Goal: Navigation & Orientation: Find specific page/section

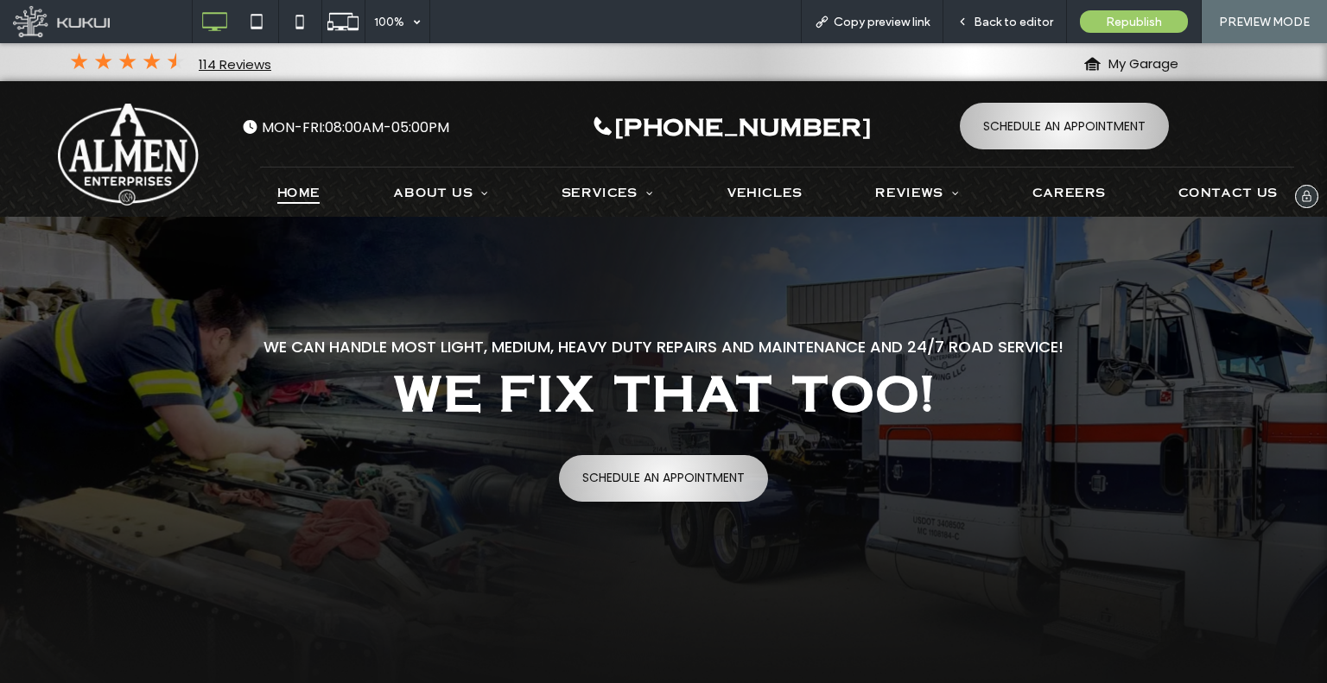
drag, startPoint x: 677, startPoint y: 377, endPoint x: 664, endPoint y: 184, distance: 193.1
click at [257, 25] on icon at bounding box center [256, 21] width 35 height 35
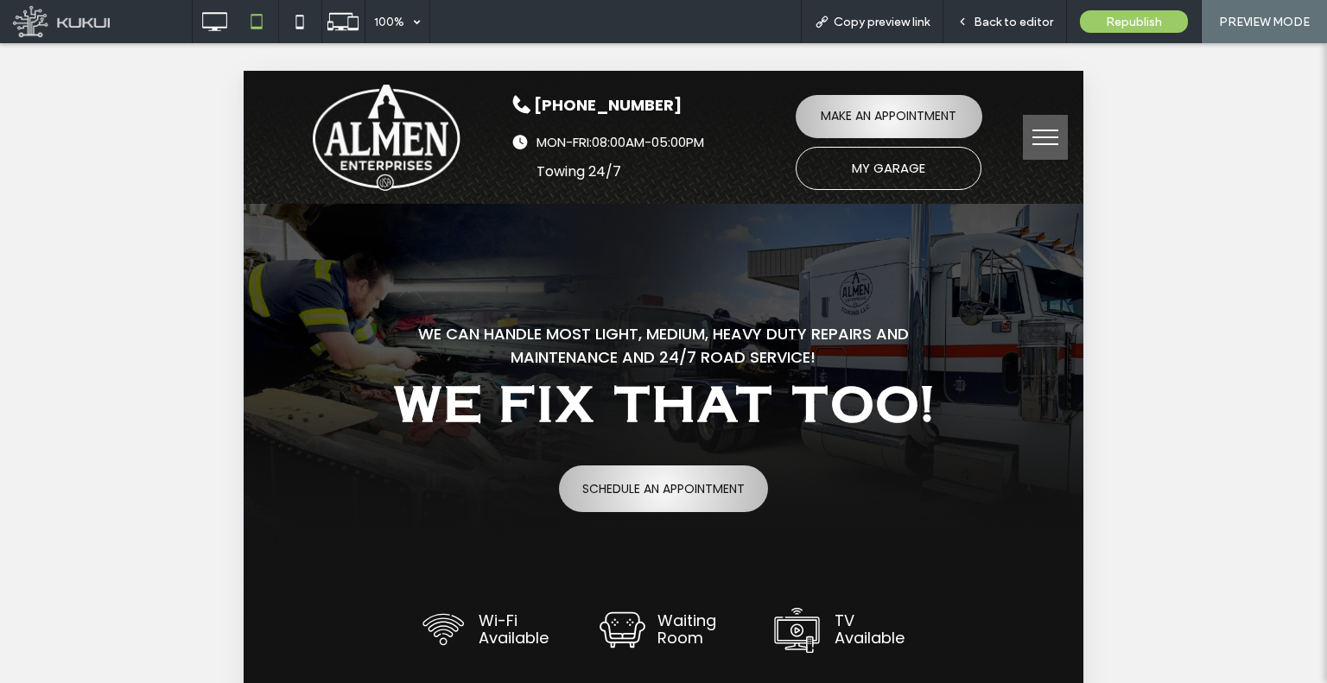
click at [1028, 141] on button "menu" at bounding box center [1045, 137] width 45 height 45
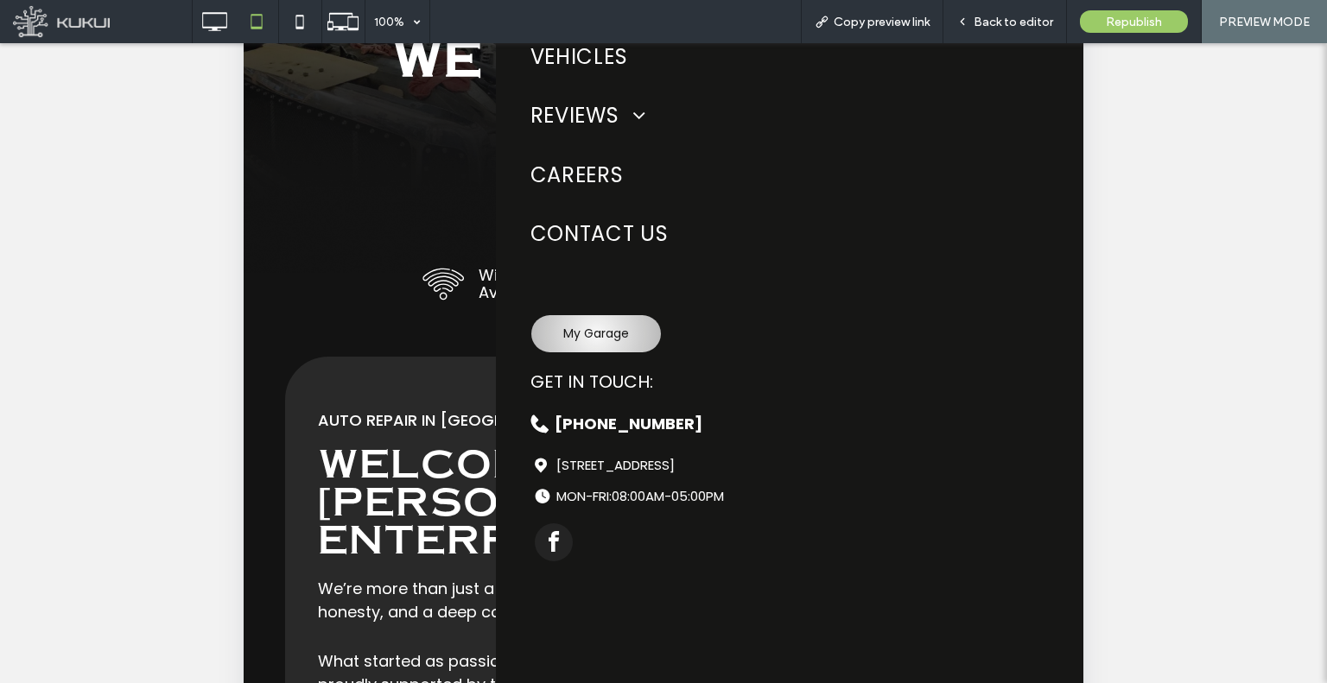
scroll to position [432, 0]
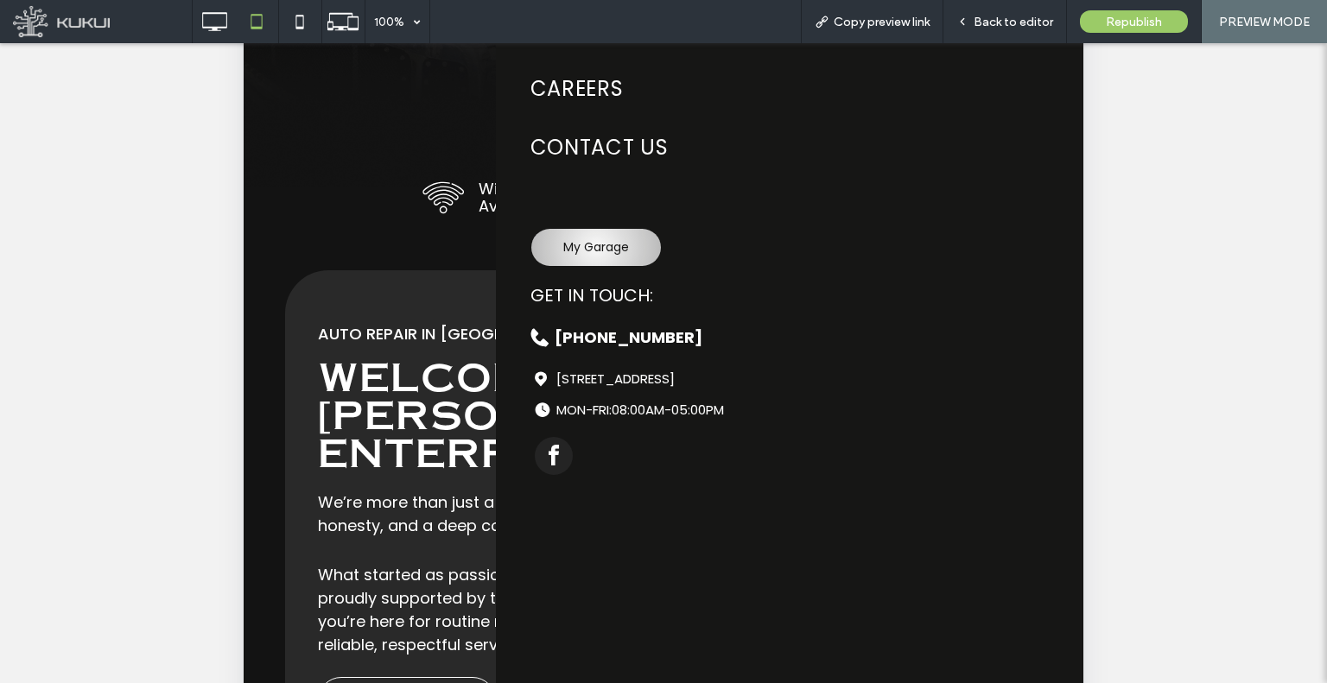
click at [396, 264] on div at bounding box center [664, 192] width 840 height 1106
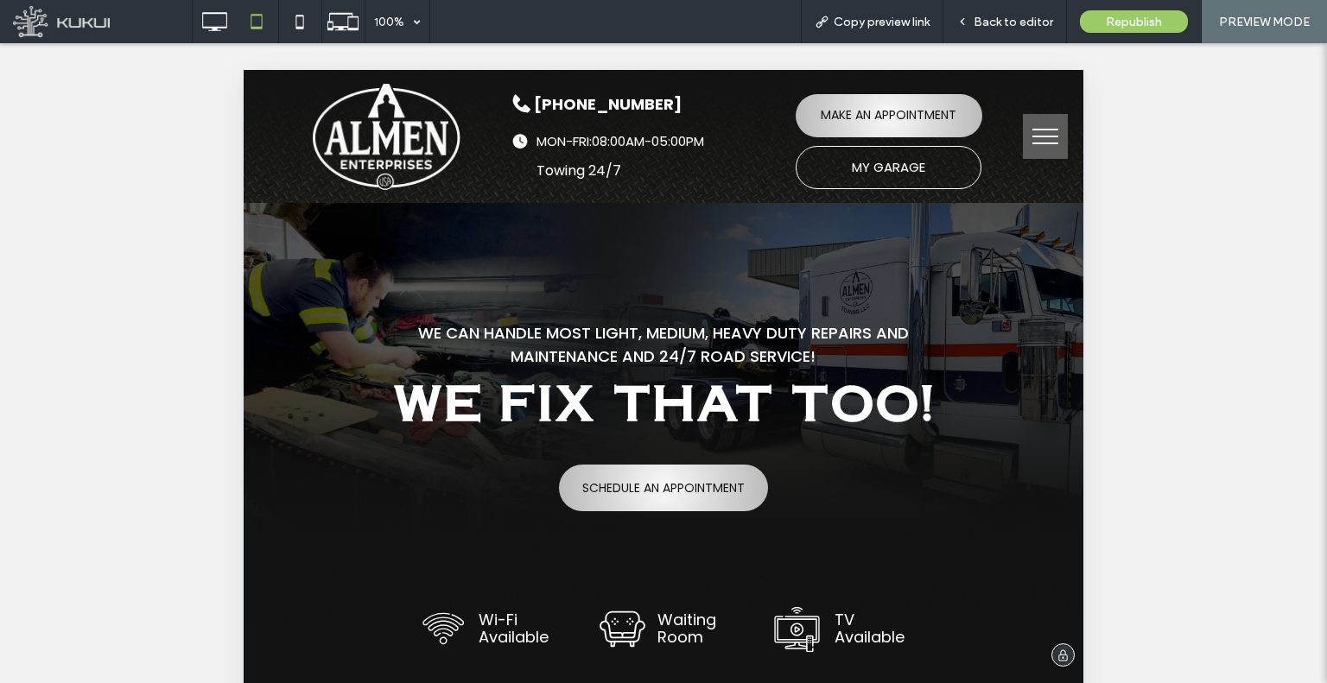
scroll to position [0, 0]
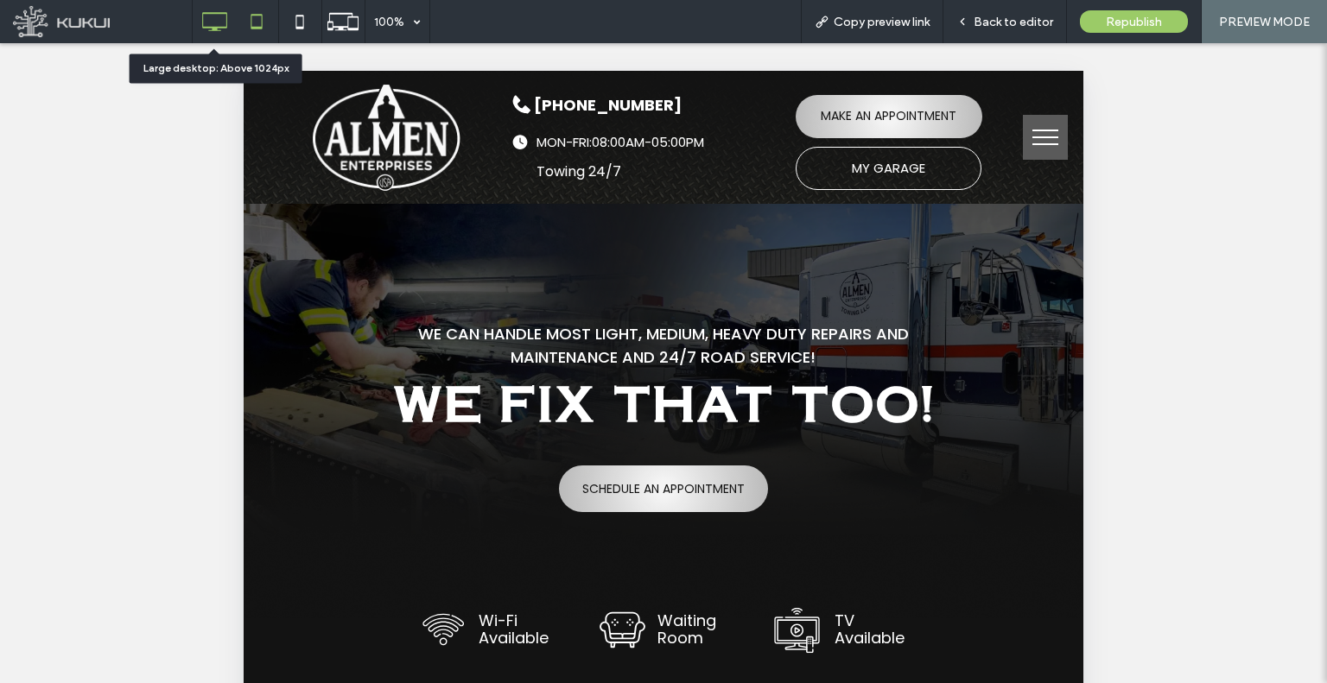
click at [225, 28] on use at bounding box center [214, 21] width 25 height 19
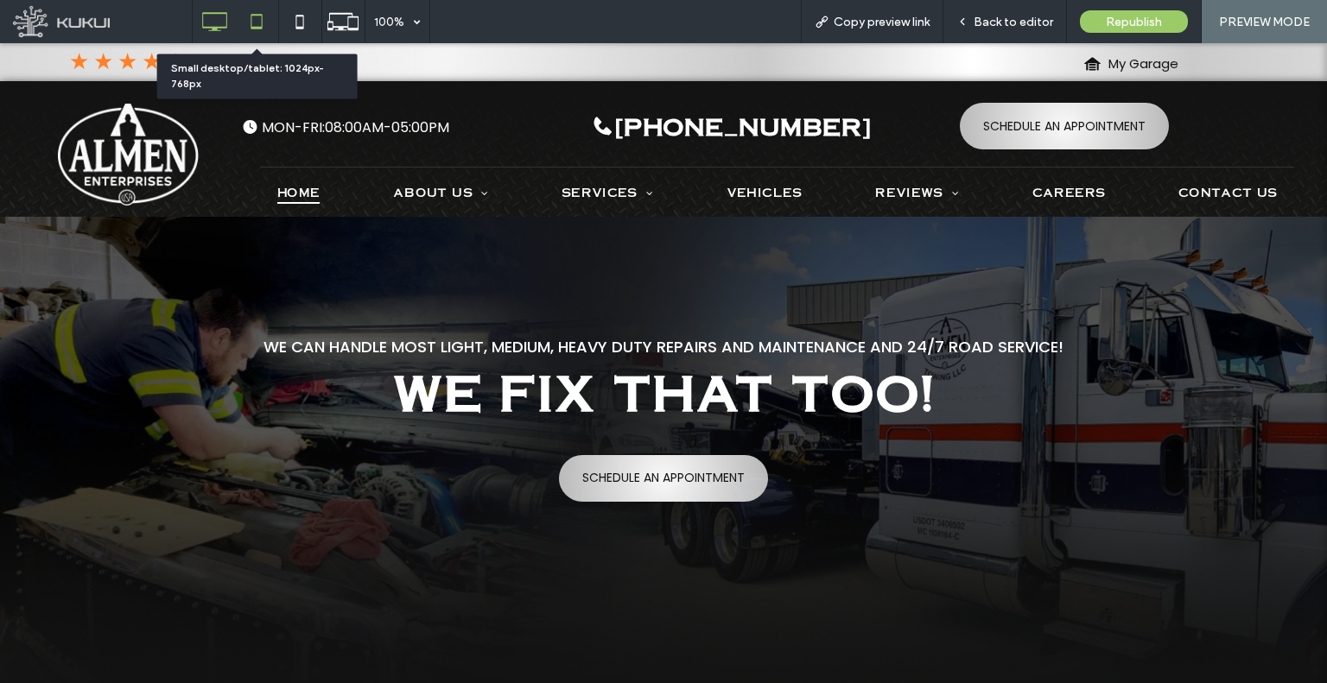
click at [256, 29] on use at bounding box center [256, 21] width 11 height 15
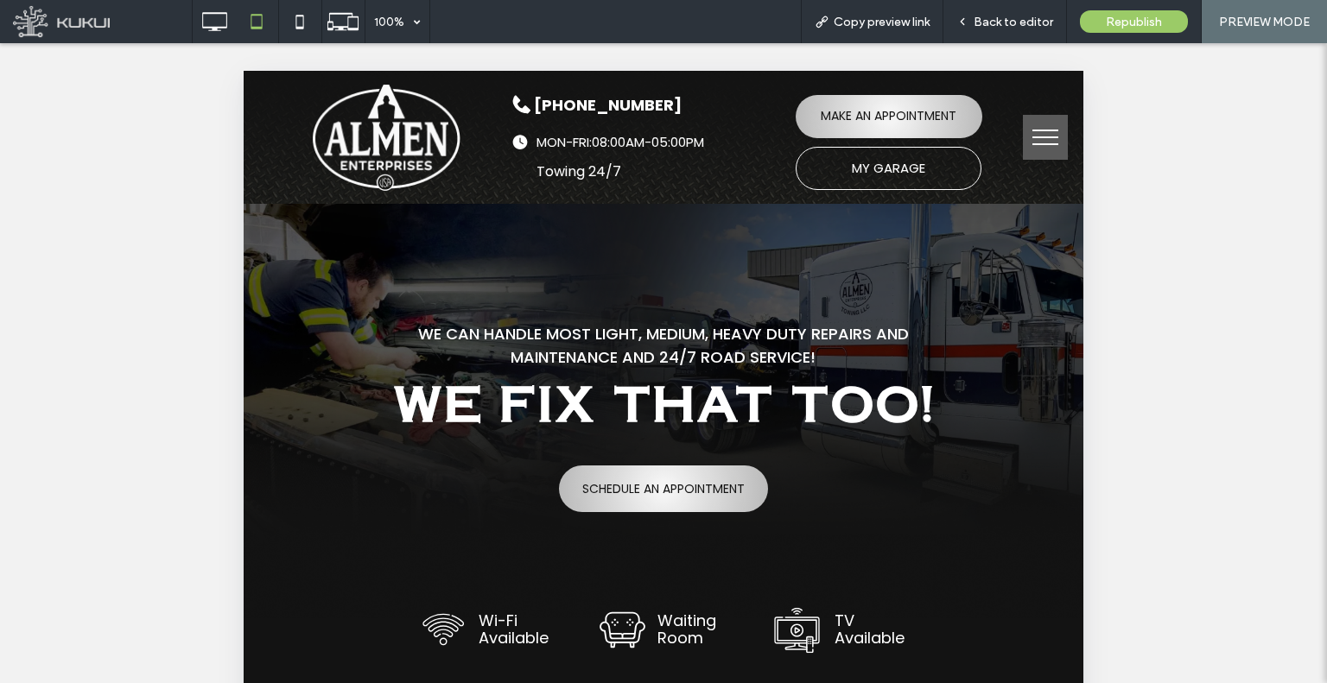
click at [1037, 148] on button "menu" at bounding box center [1045, 137] width 45 height 45
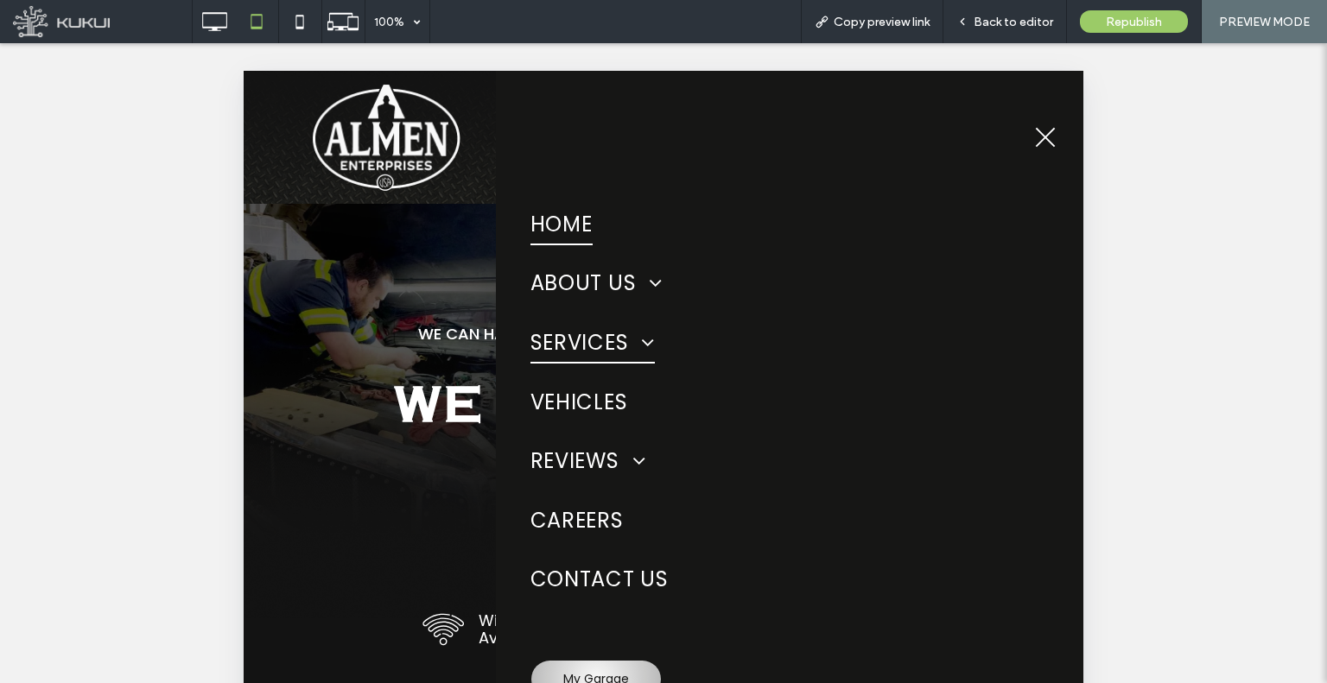
scroll to position [259, 0]
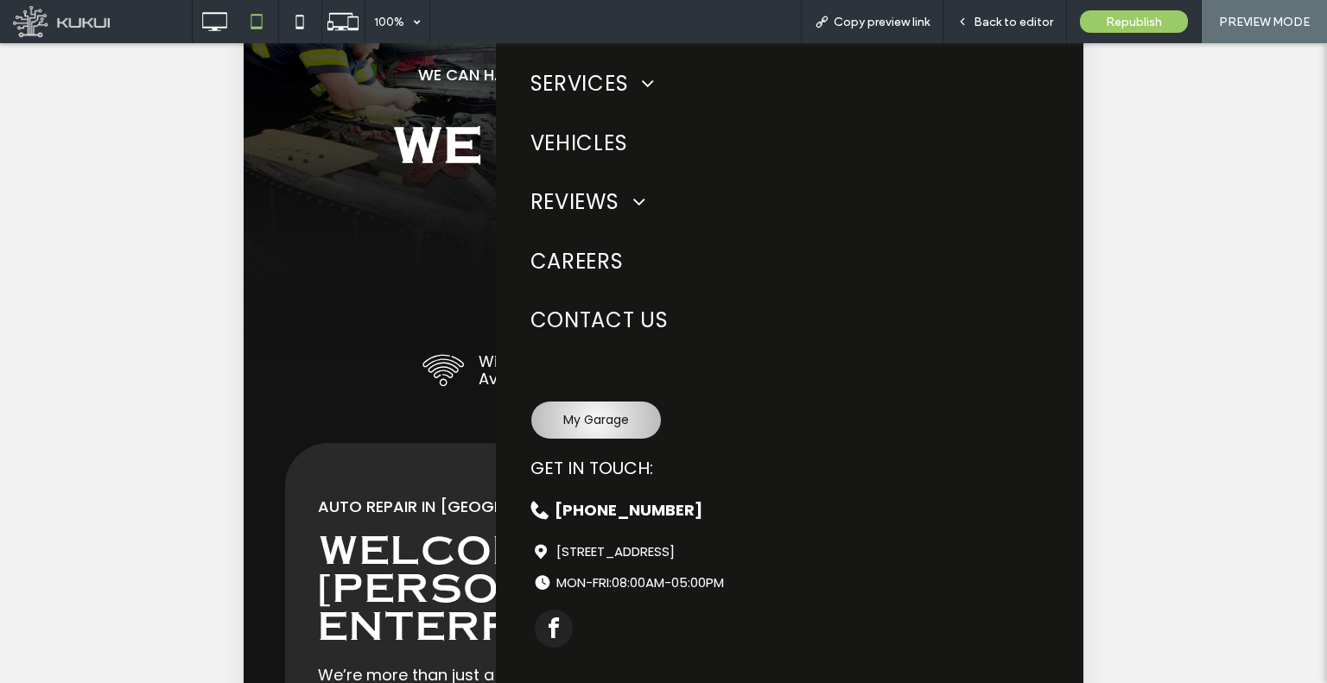
click at [399, 302] on div at bounding box center [664, 365] width 840 height 1106
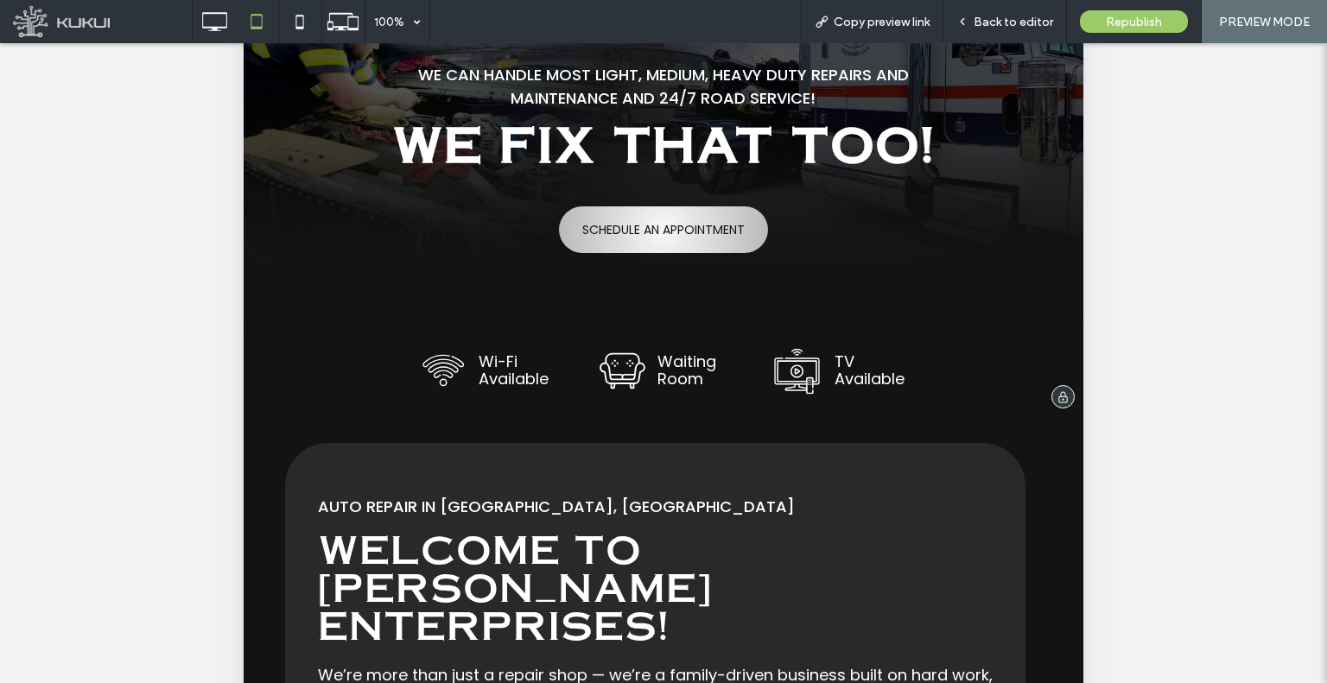
scroll to position [0, 0]
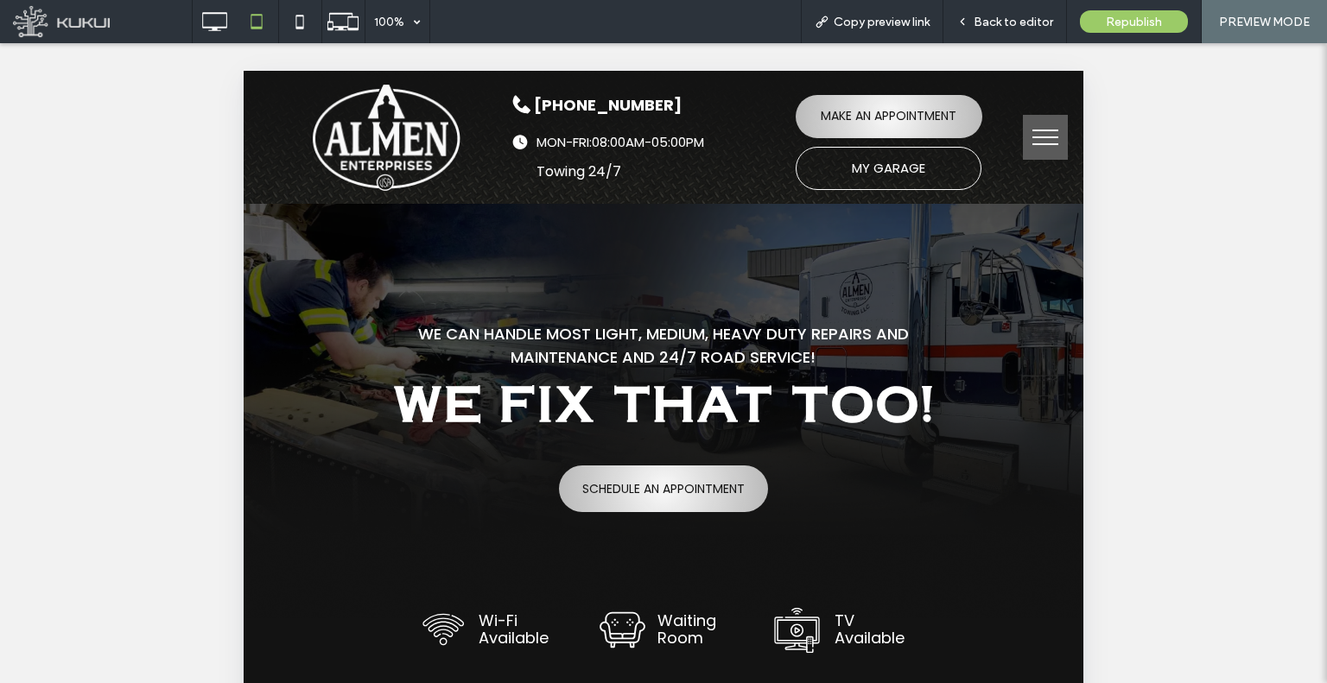
click at [1023, 134] on button "menu" at bounding box center [1045, 137] width 45 height 45
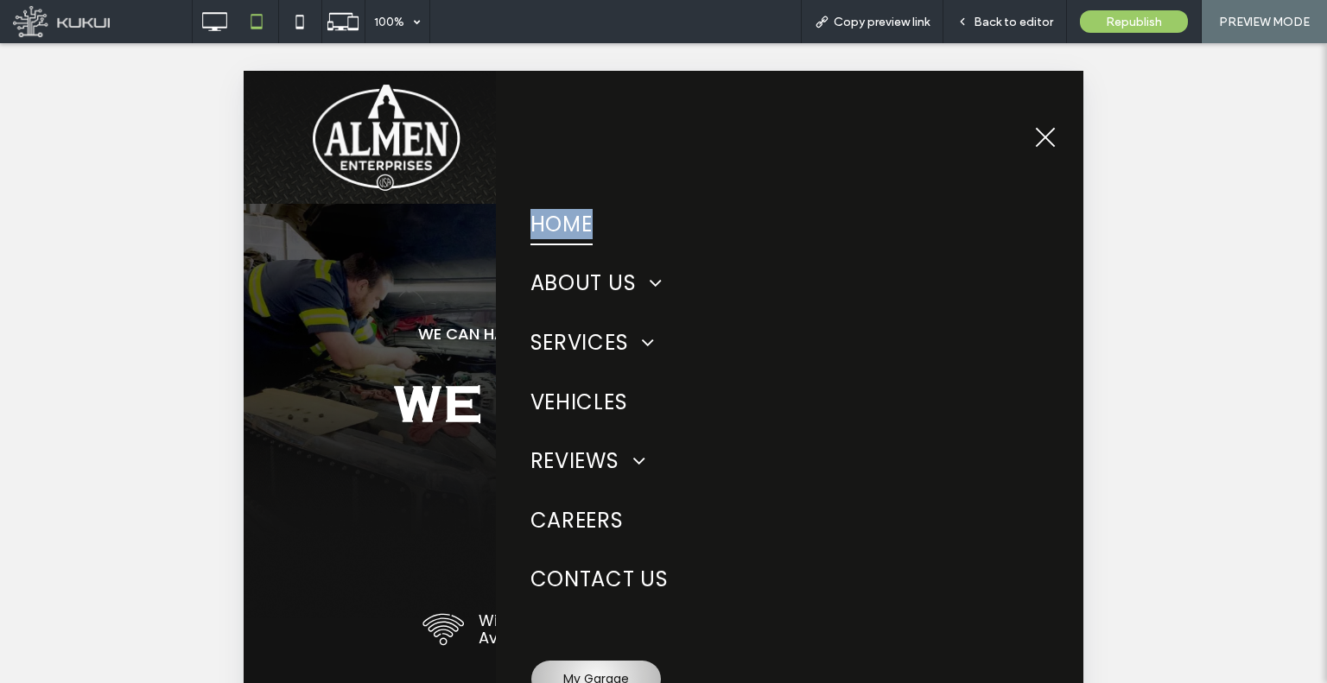
click at [1021, 134] on div "Home About Us Appointments Directions Services Fleet Services Towing Recovery V…" at bounding box center [790, 477] width 518 height 761
click at [1039, 134] on button "menu" at bounding box center [1045, 137] width 45 height 45
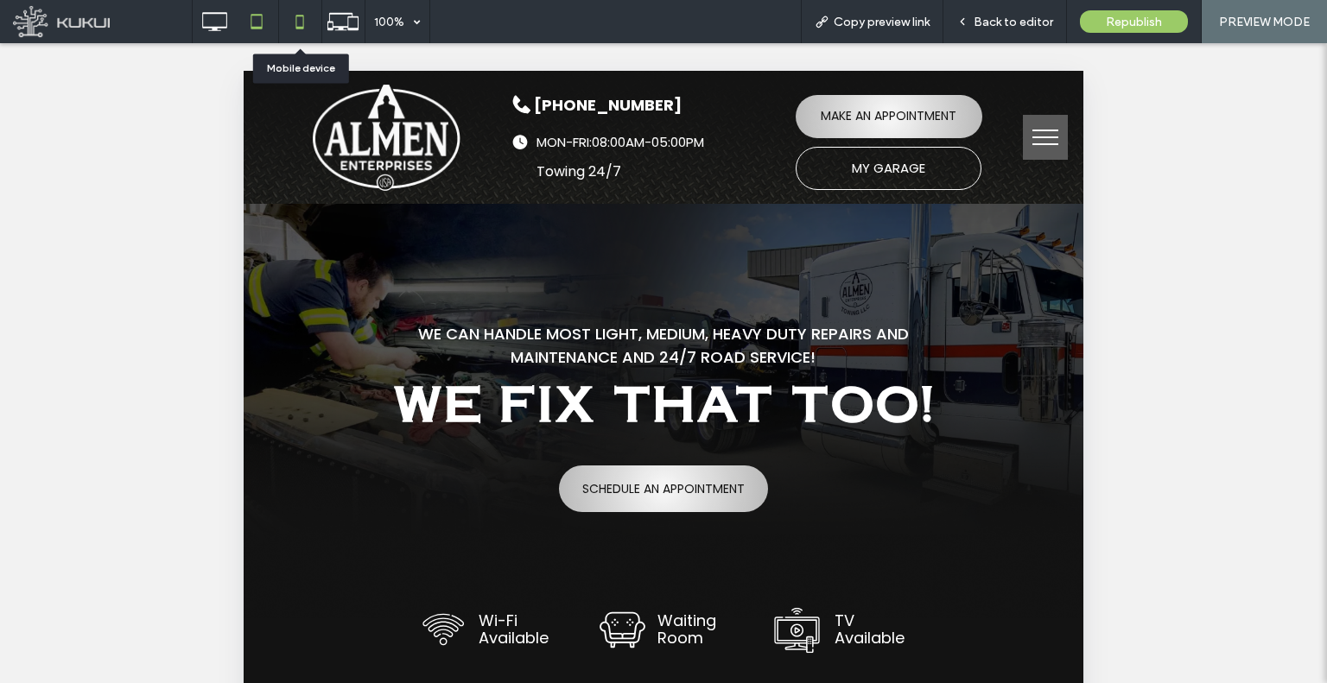
click at [291, 13] on icon at bounding box center [300, 21] width 35 height 35
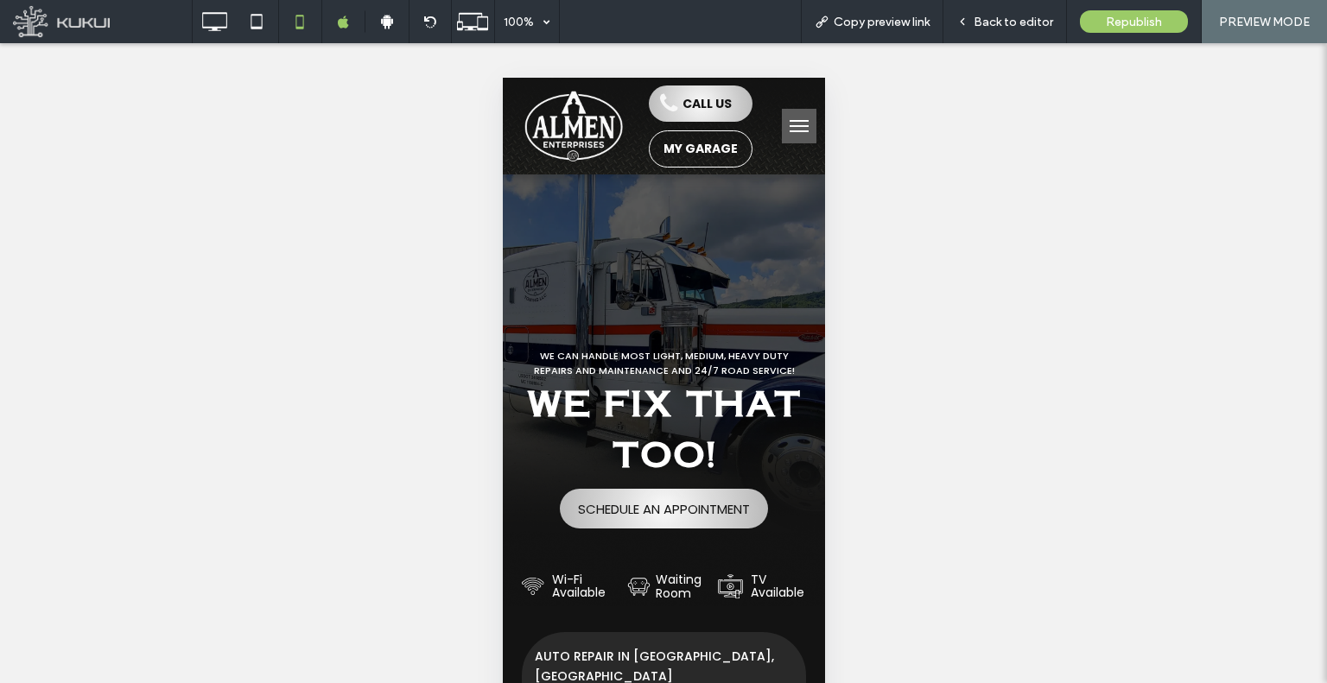
click at [781, 133] on button "menu" at bounding box center [798, 126] width 35 height 35
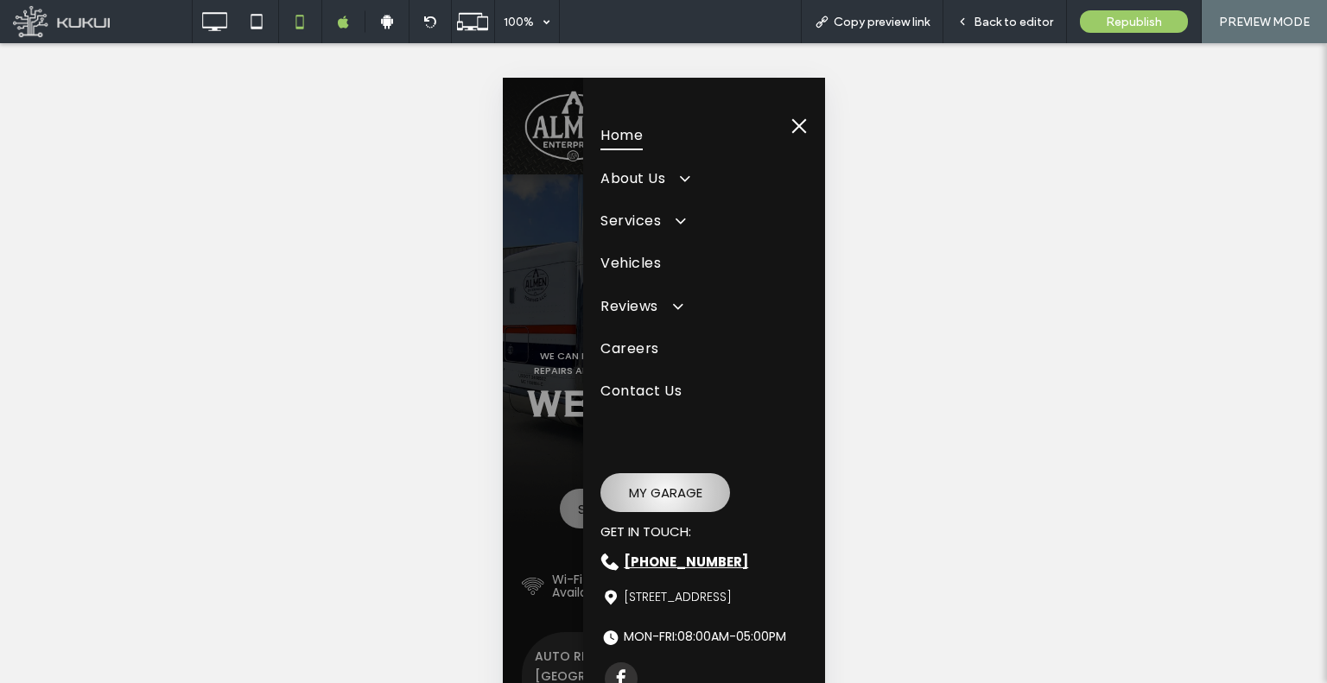
scroll to position [30, 0]
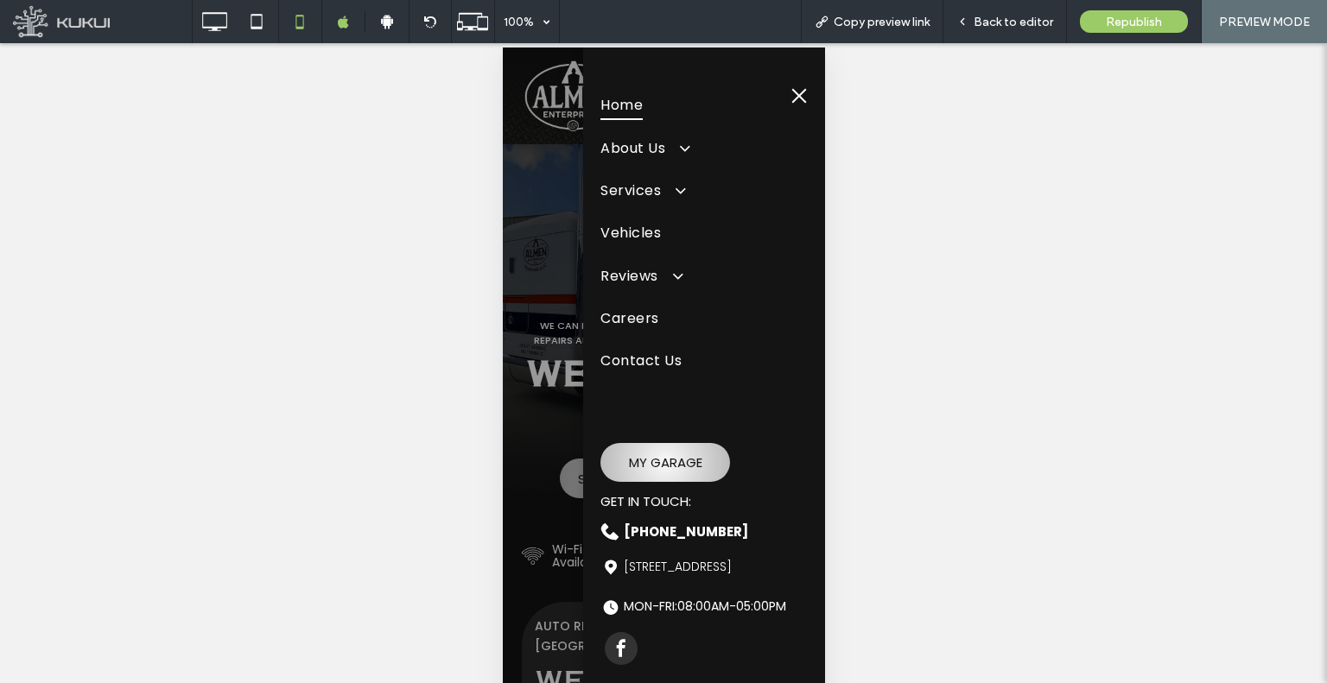
click at [510, 392] on div at bounding box center [663, 377] width 322 height 658
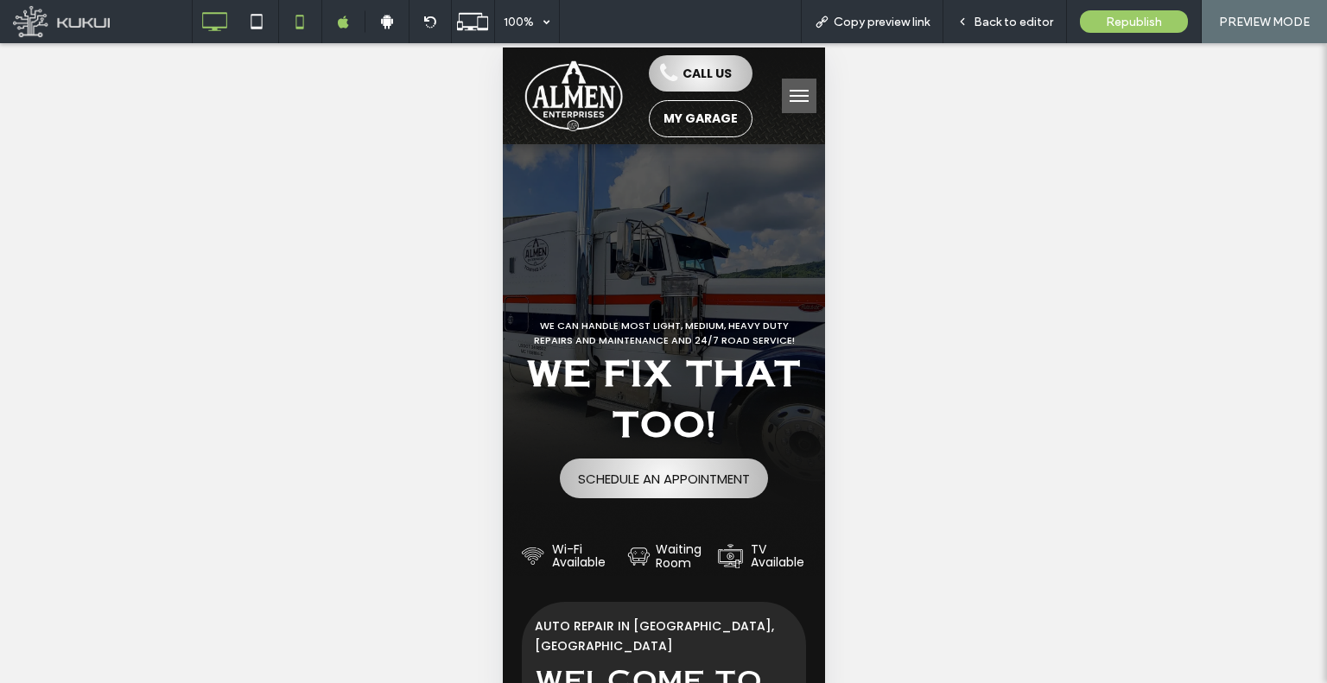
click at [199, 16] on icon at bounding box center [214, 21] width 35 height 35
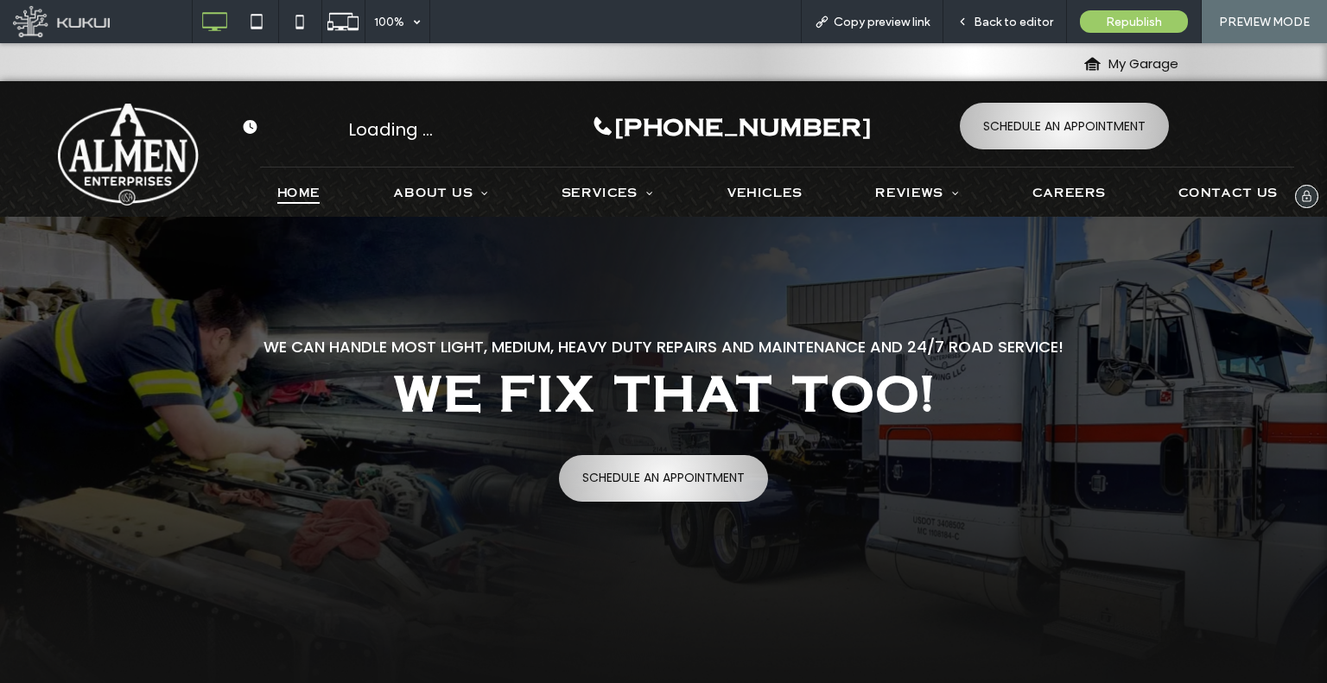
scroll to position [0, 0]
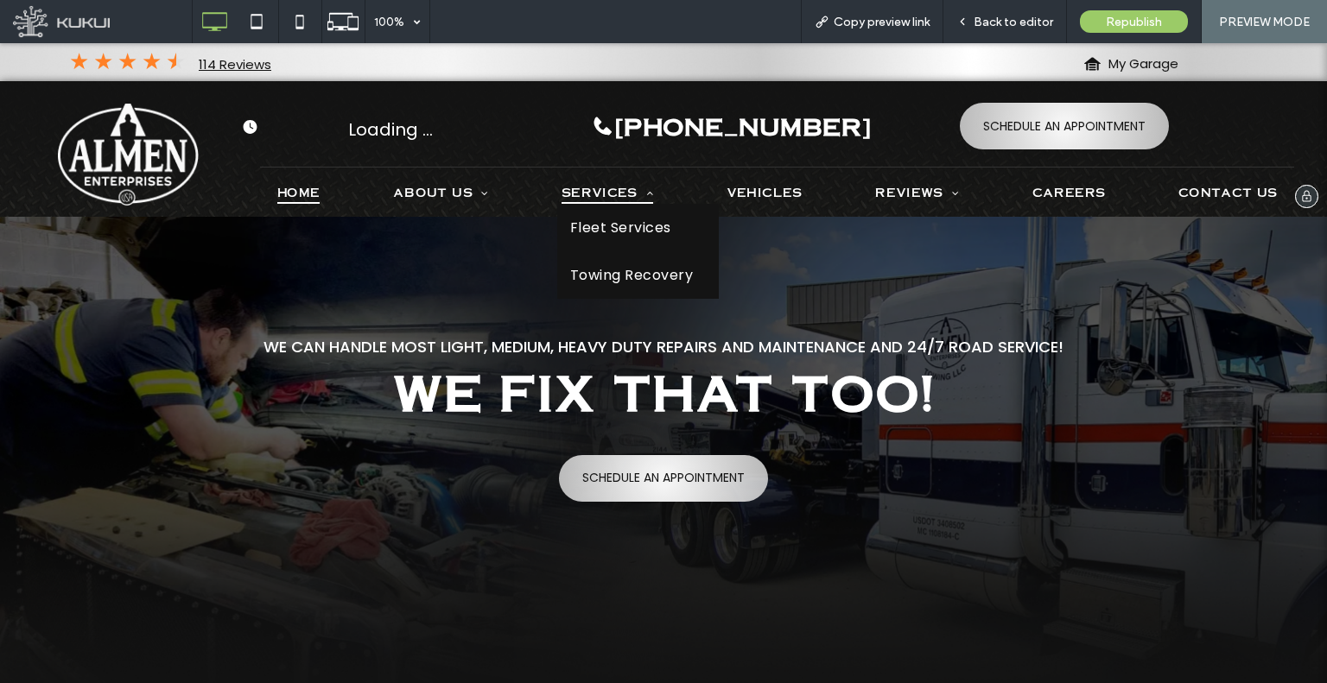
click at [582, 186] on span "Services" at bounding box center [608, 192] width 92 height 23
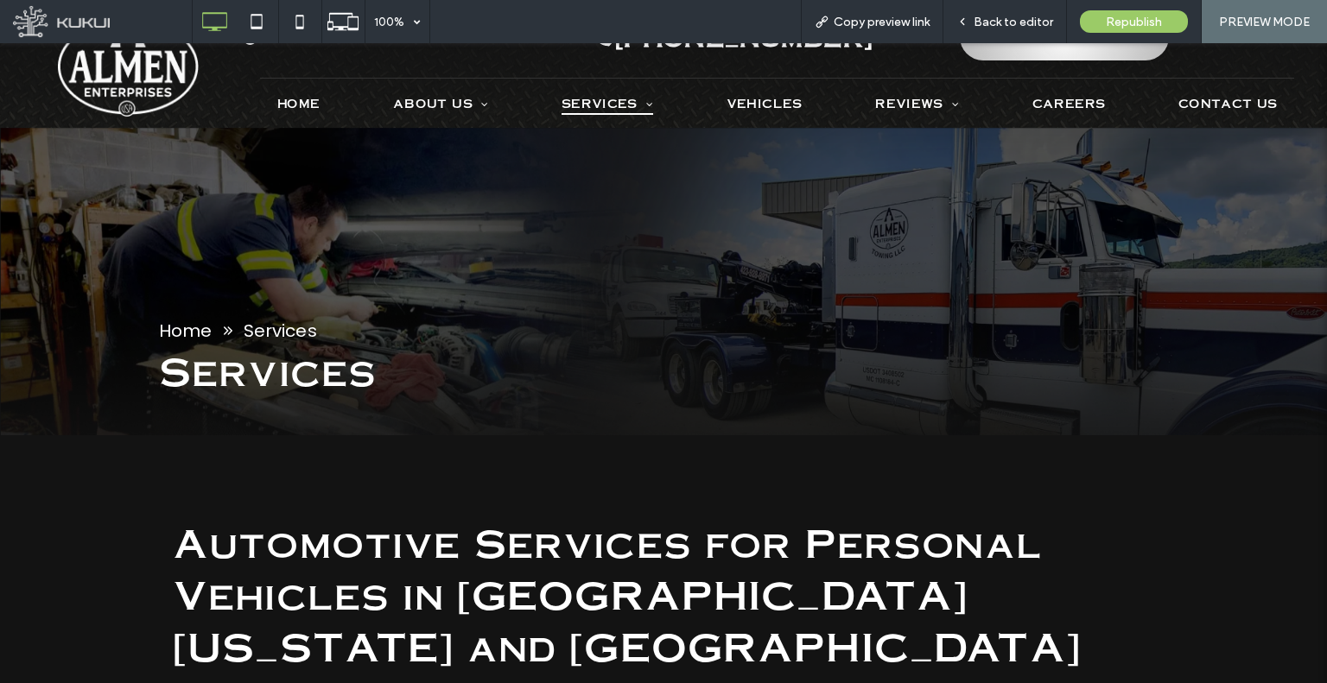
scroll to position [86, 0]
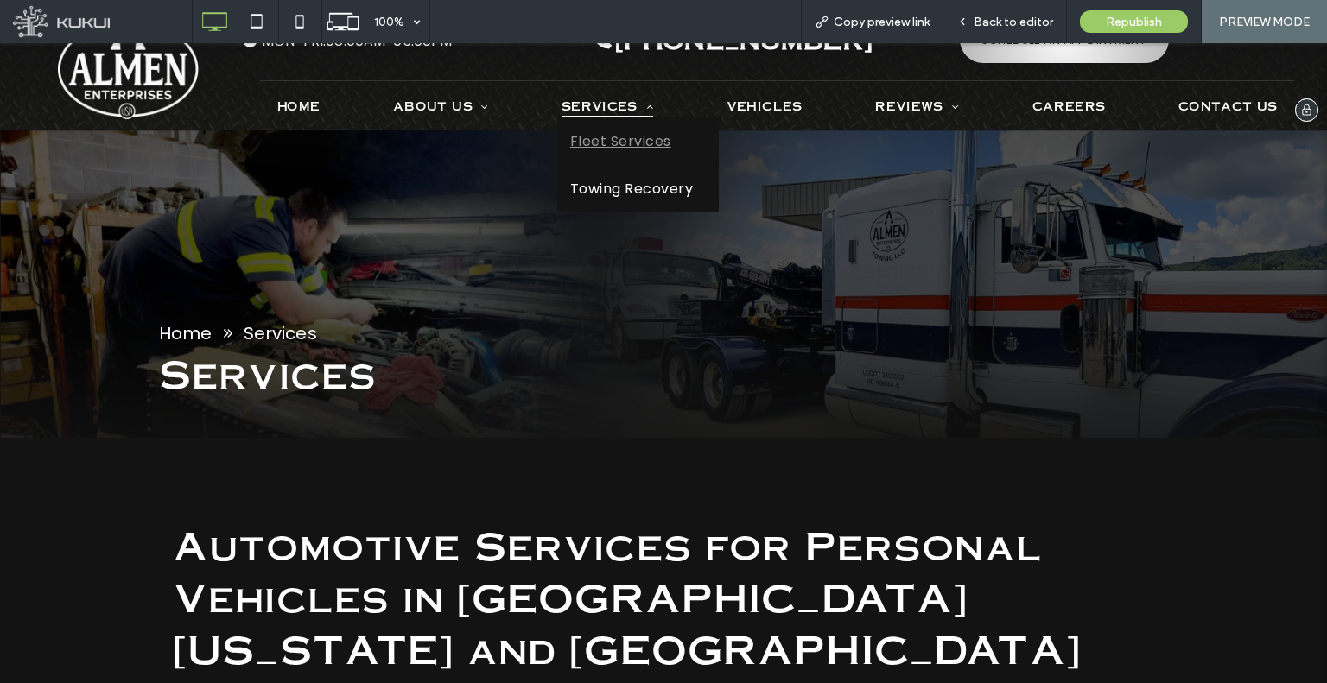
click at [598, 137] on span "Fleet Services" at bounding box center [620, 141] width 101 height 22
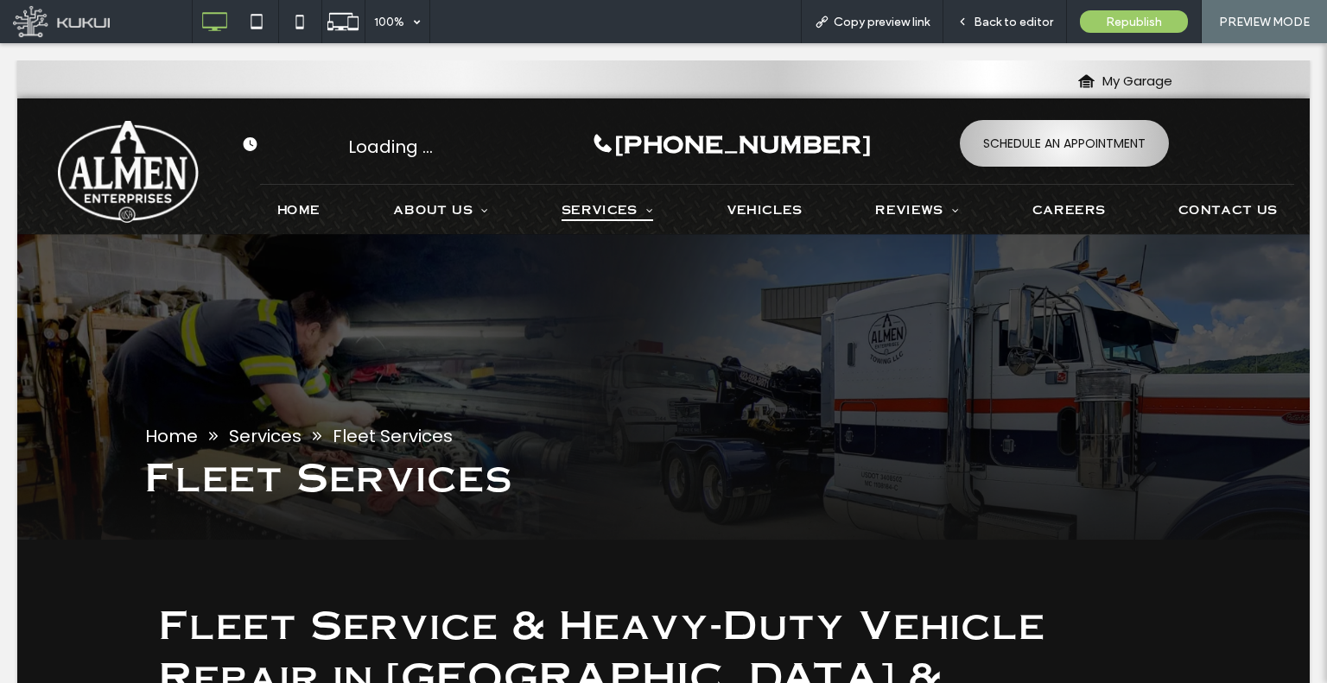
scroll to position [0, 0]
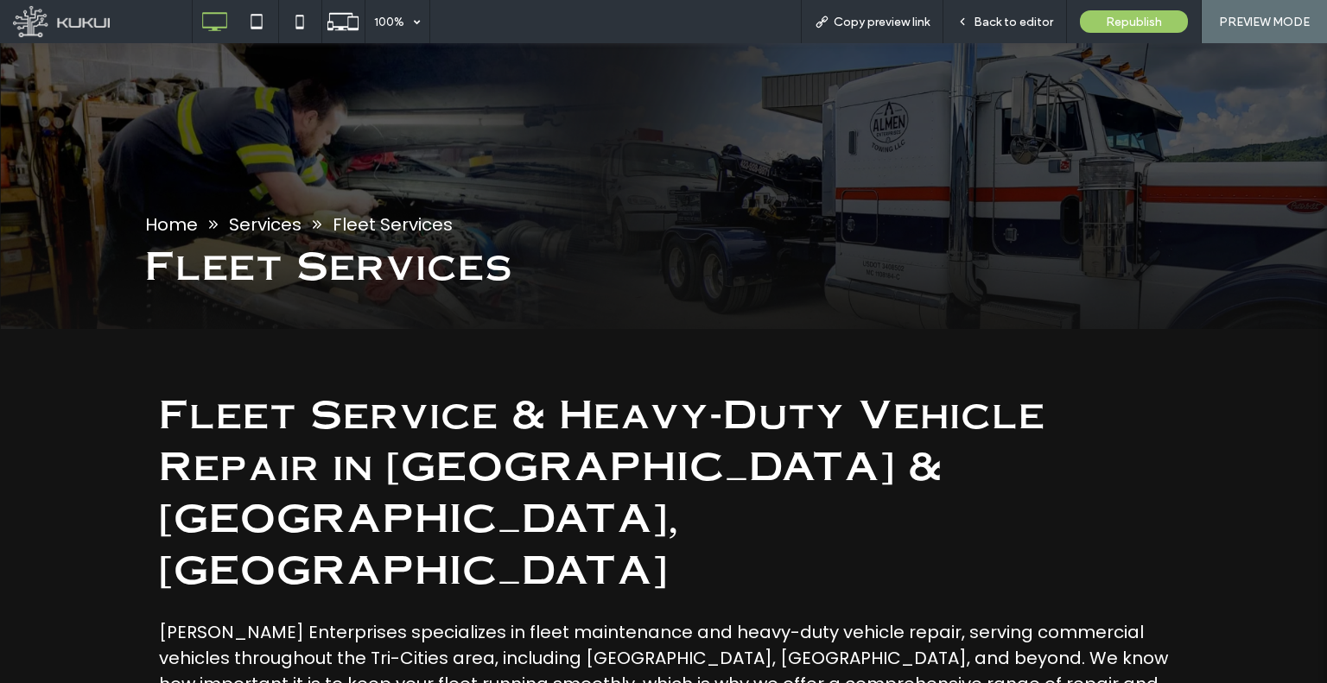
scroll to position [86, 0]
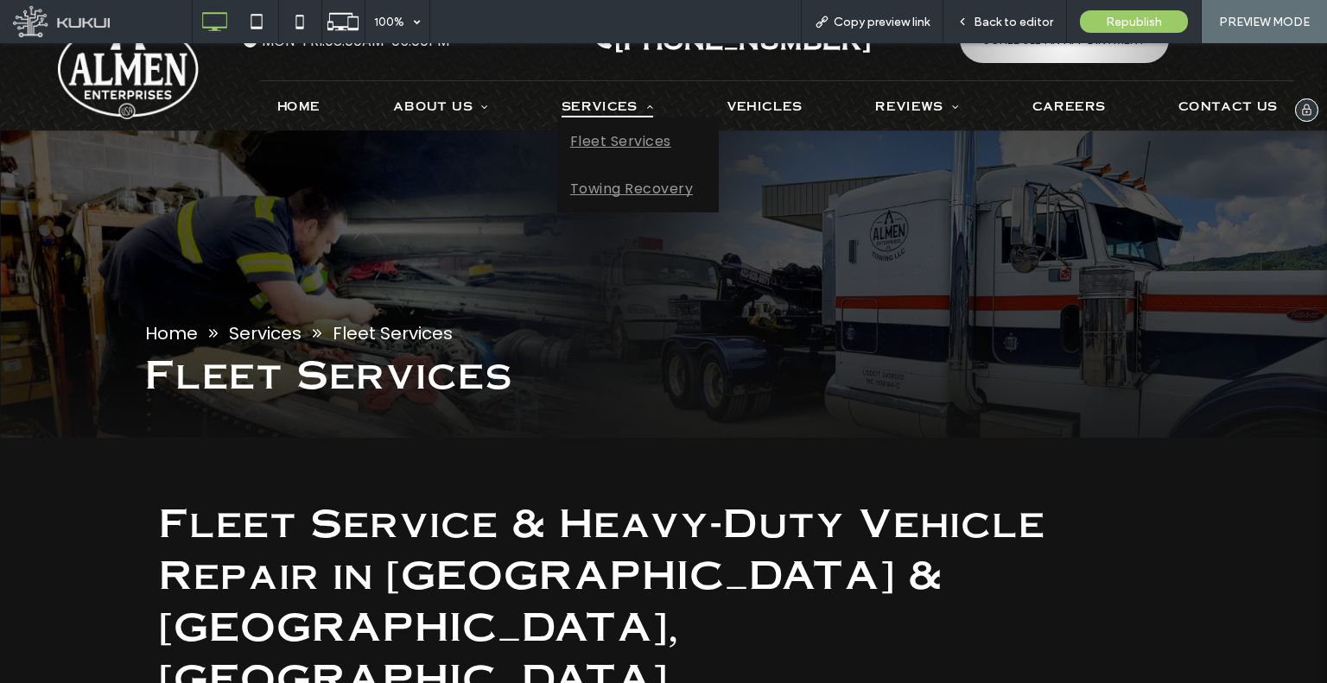
click at [605, 174] on link "Towing Recovery" at bounding box center [638, 189] width 162 height 48
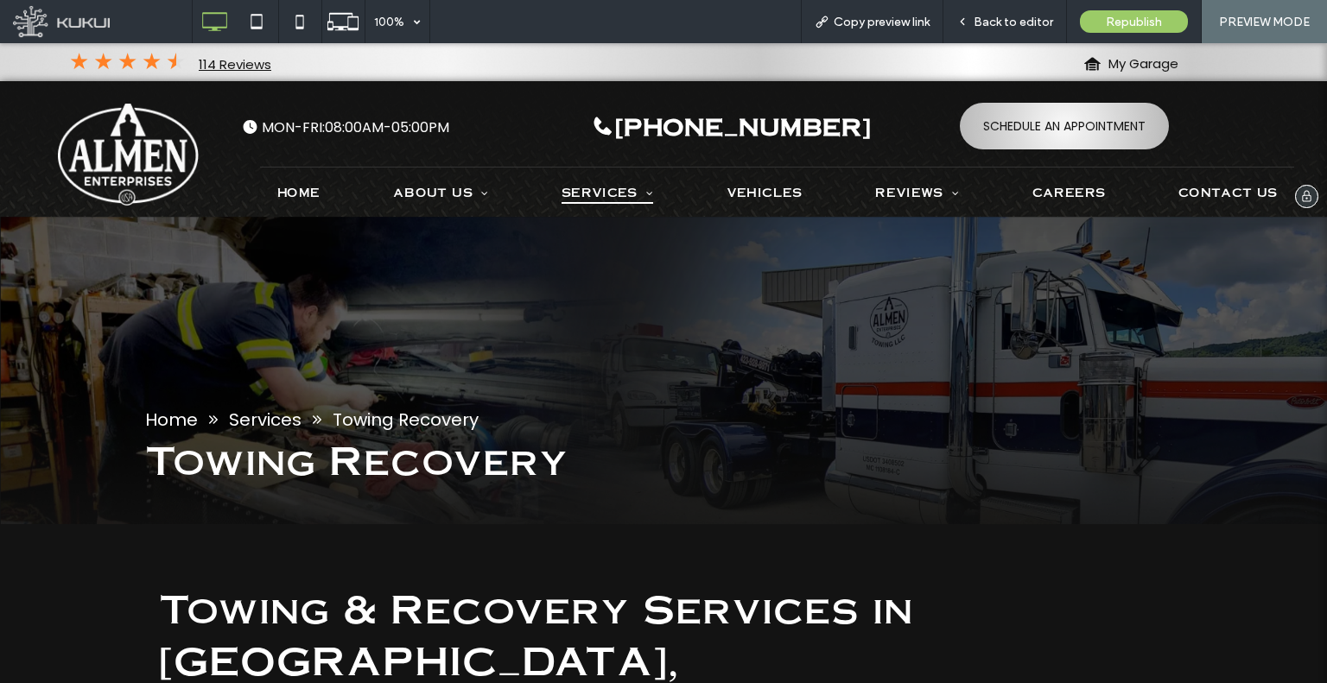
click at [143, 157] on img at bounding box center [128, 154] width 142 height 103
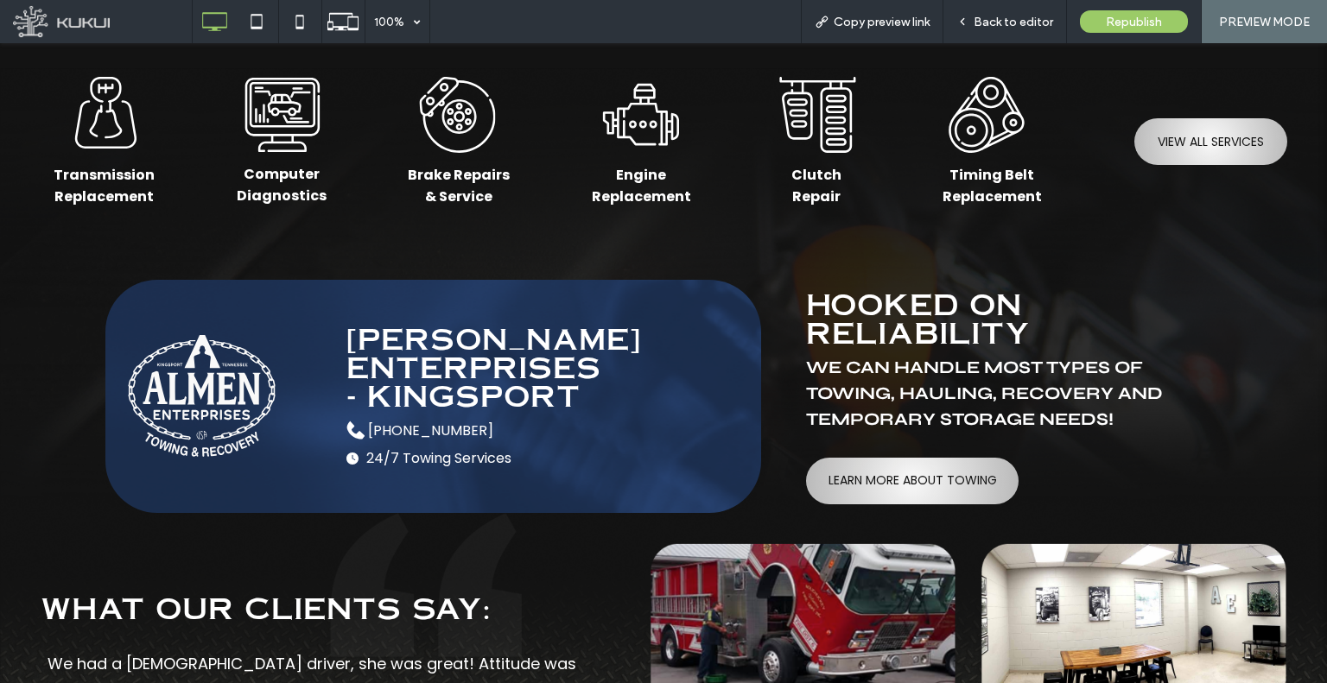
scroll to position [3975, 0]
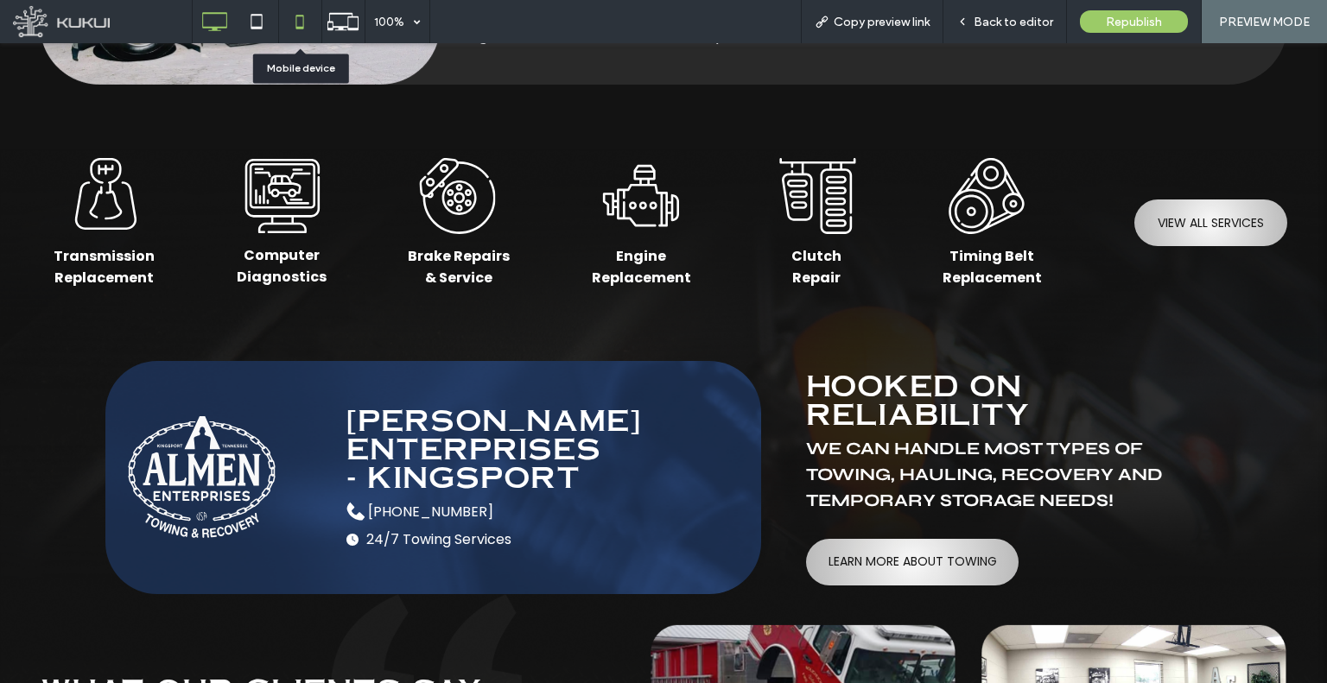
click at [299, 20] on icon at bounding box center [300, 21] width 35 height 35
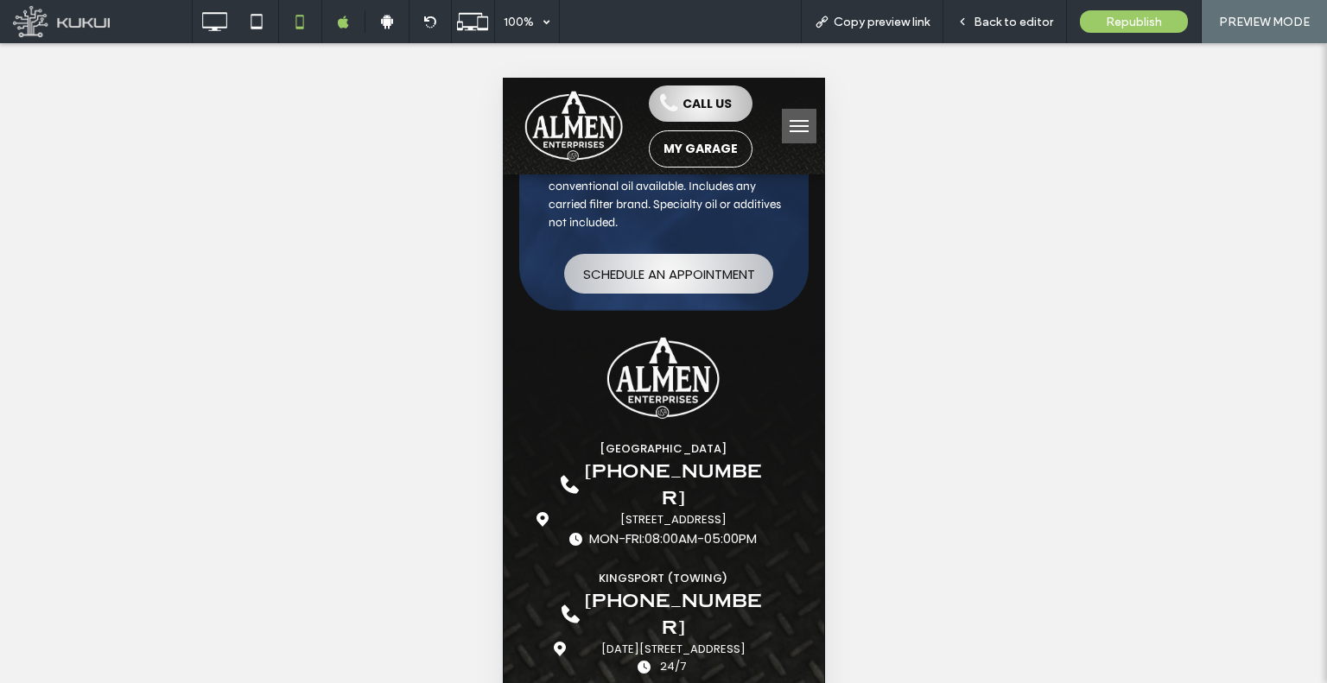
scroll to position [30, 0]
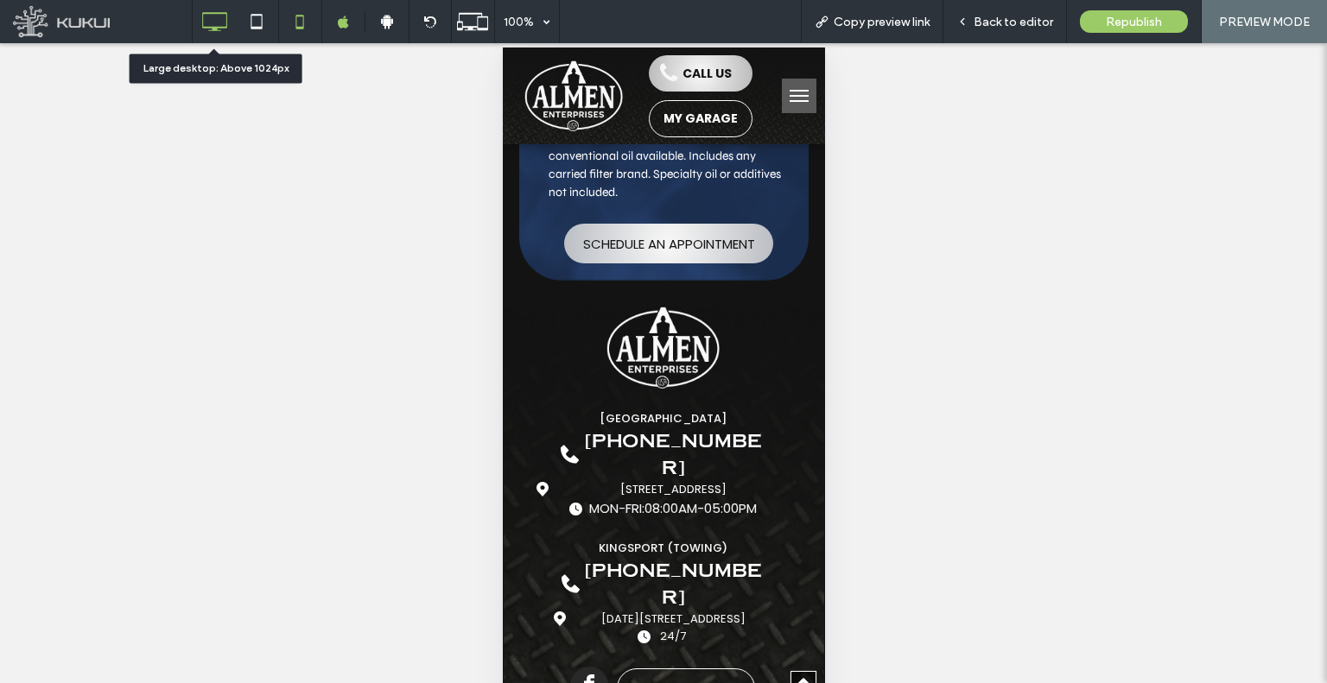
click at [219, 34] on icon at bounding box center [214, 21] width 35 height 35
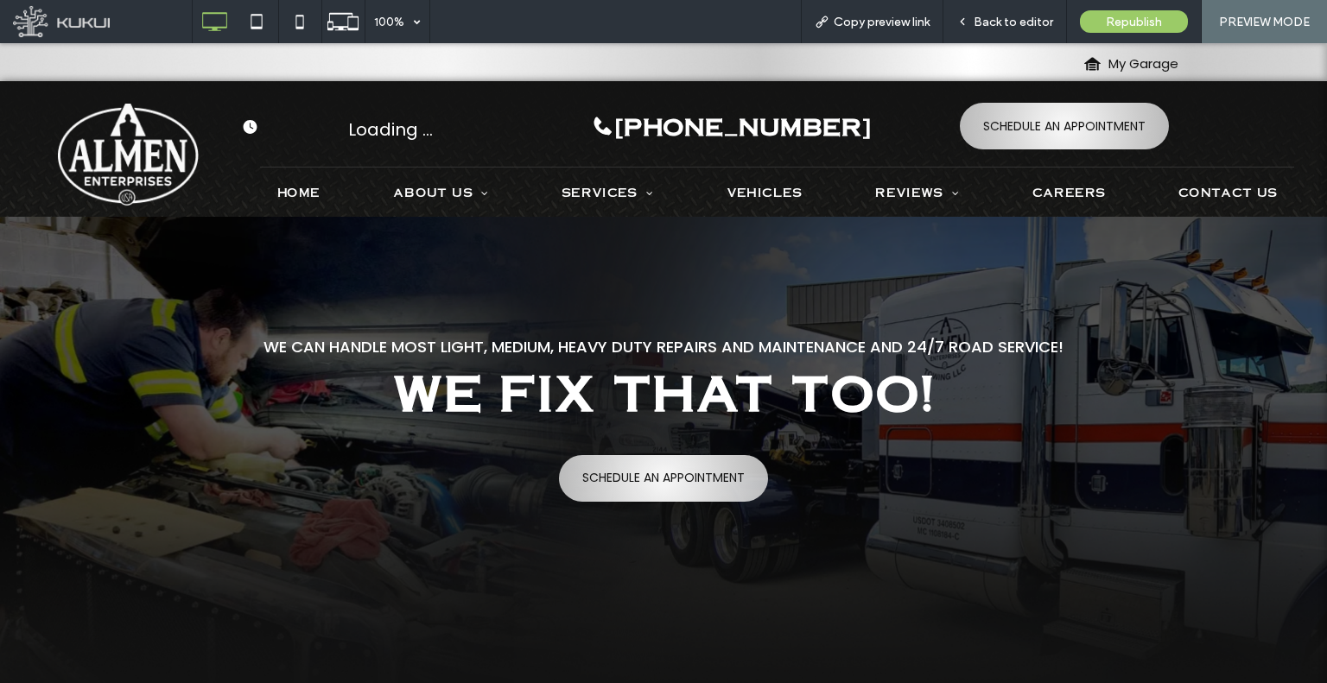
scroll to position [0, 0]
